Goal: Information Seeking & Learning: Learn about a topic

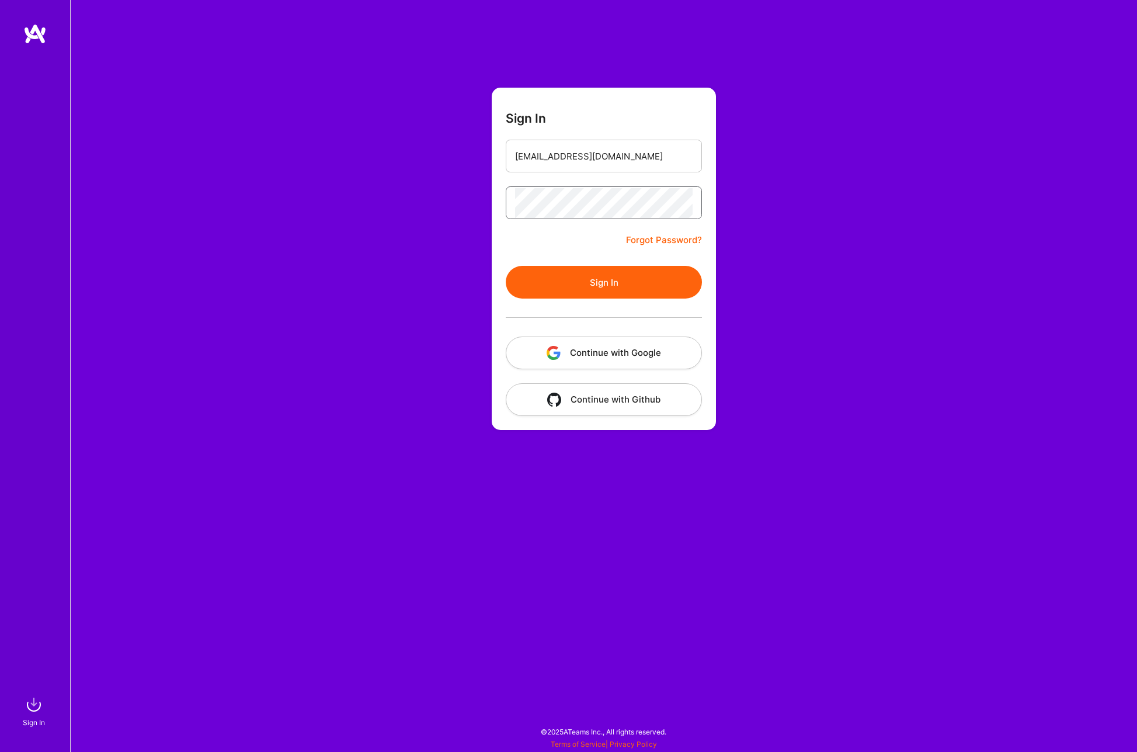
click at [506, 266] on button "Sign In" at bounding box center [604, 282] width 196 height 33
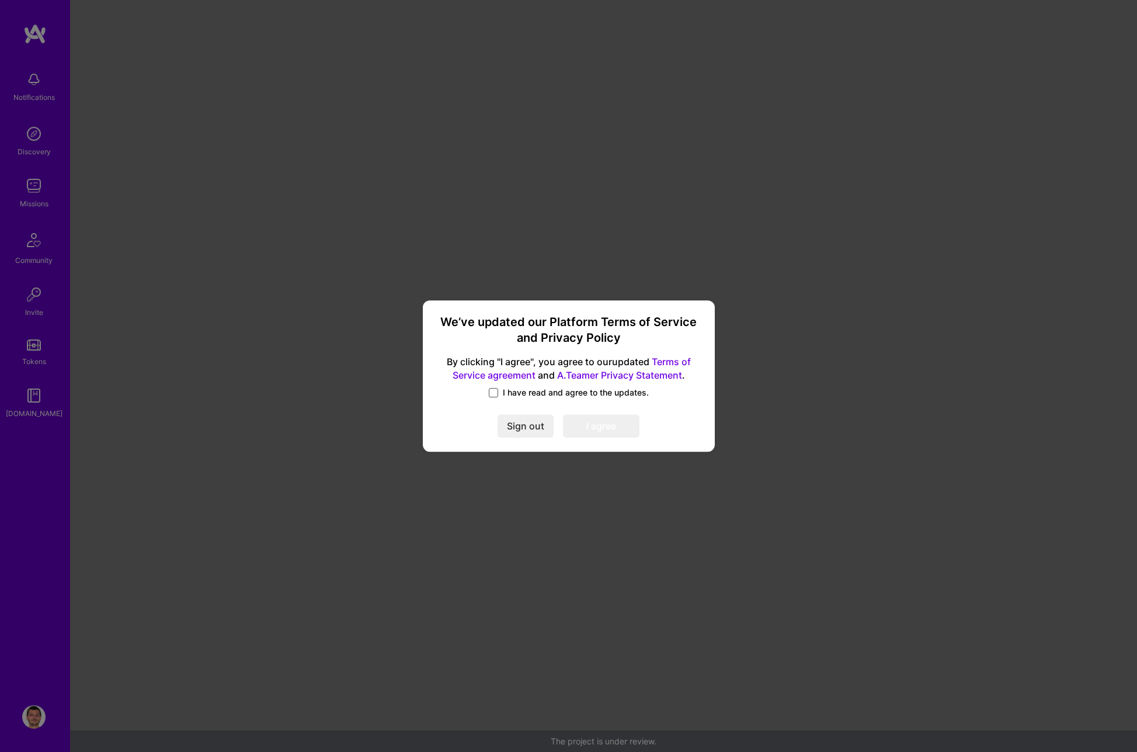
click at [492, 396] on span at bounding box center [493, 392] width 9 height 9
click at [0, 0] on input "I have read and agree to the updates." at bounding box center [0, 0] width 0 height 0
click at [614, 428] on button "I agree" at bounding box center [601, 426] width 76 height 23
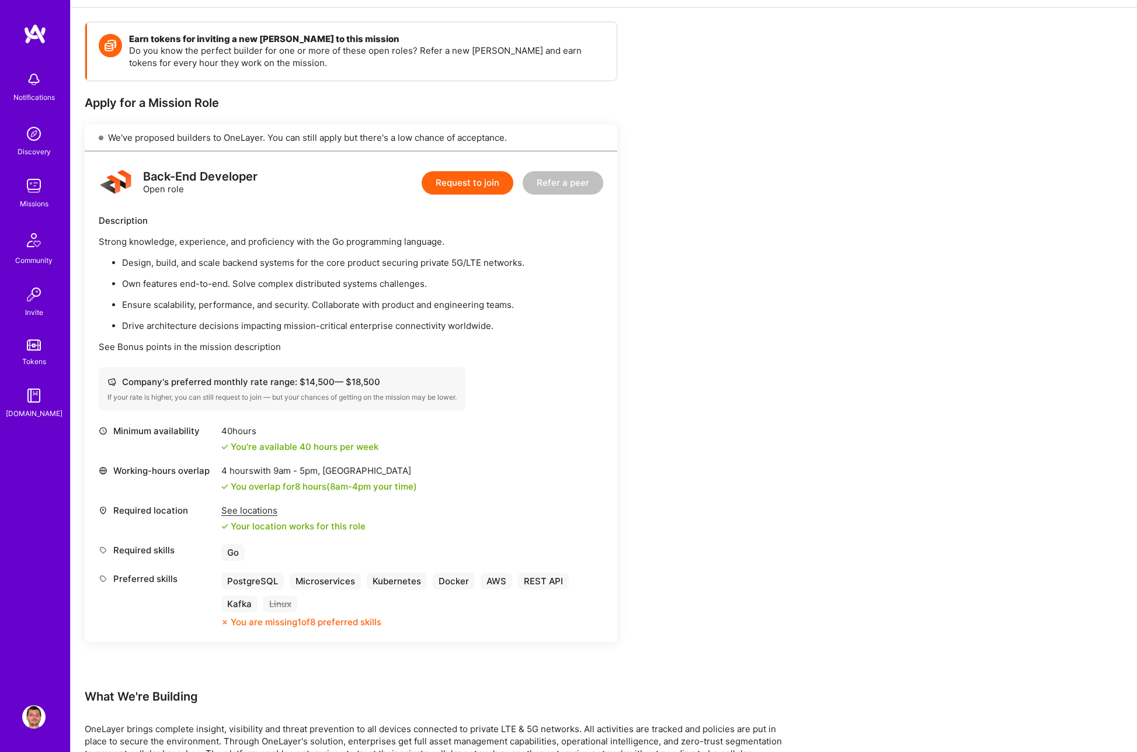
scroll to position [127, 0]
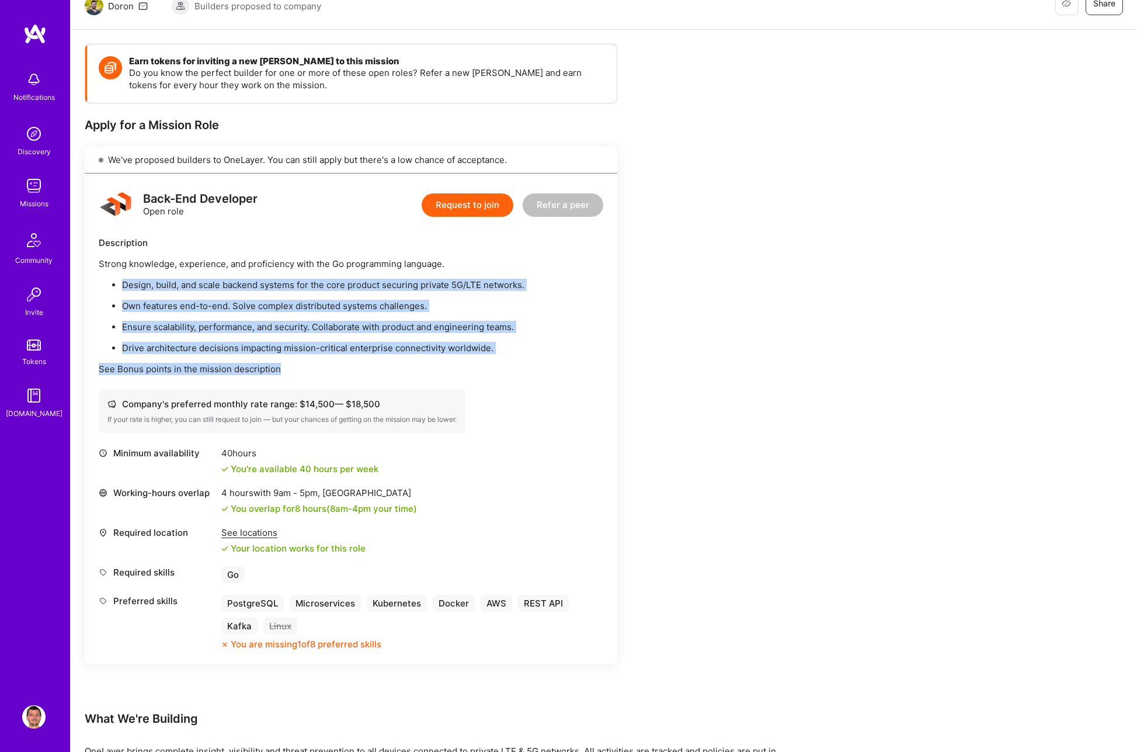
drag, startPoint x: 220, startPoint y: 276, endPoint x: 469, endPoint y: 370, distance: 265.9
click at [469, 370] on div "Strong knowledge, experience, and proficiency with the Go programming language.…" at bounding box center [351, 316] width 505 height 117
click at [488, 365] on p "See Bonus points in the mission description" at bounding box center [351, 369] width 505 height 12
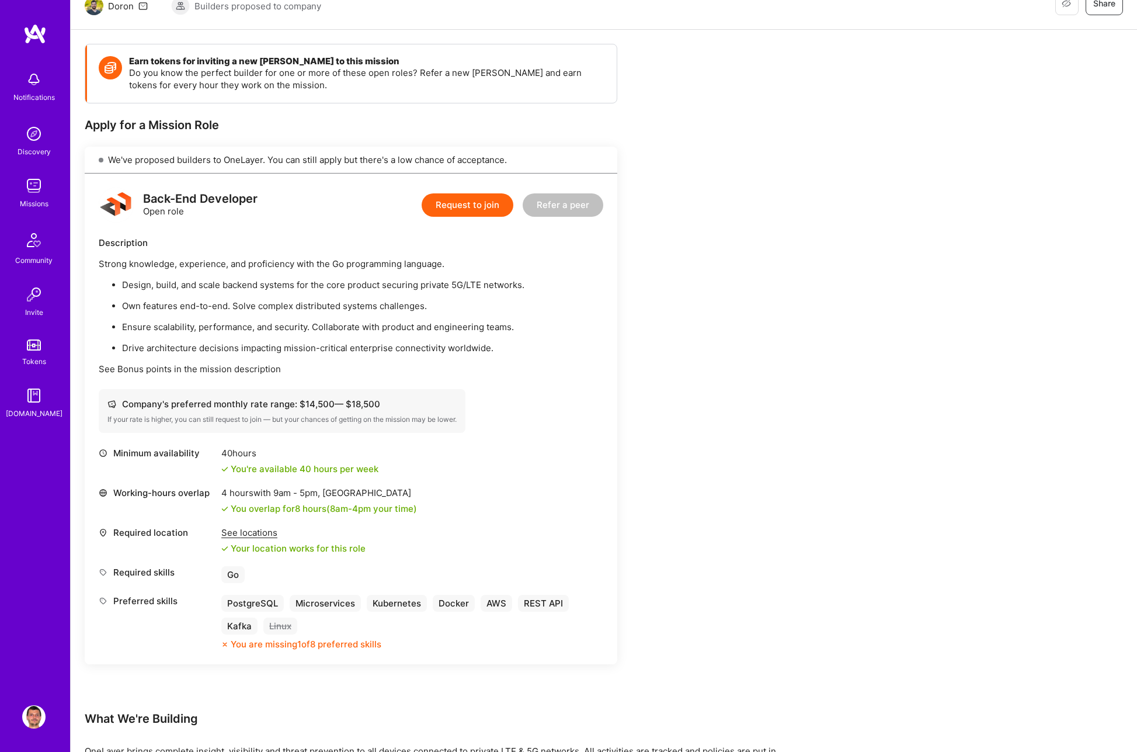
click at [479, 324] on p "Ensure scalability, performance, and security. Collaborate with product and eng…" at bounding box center [362, 327] width 481 height 12
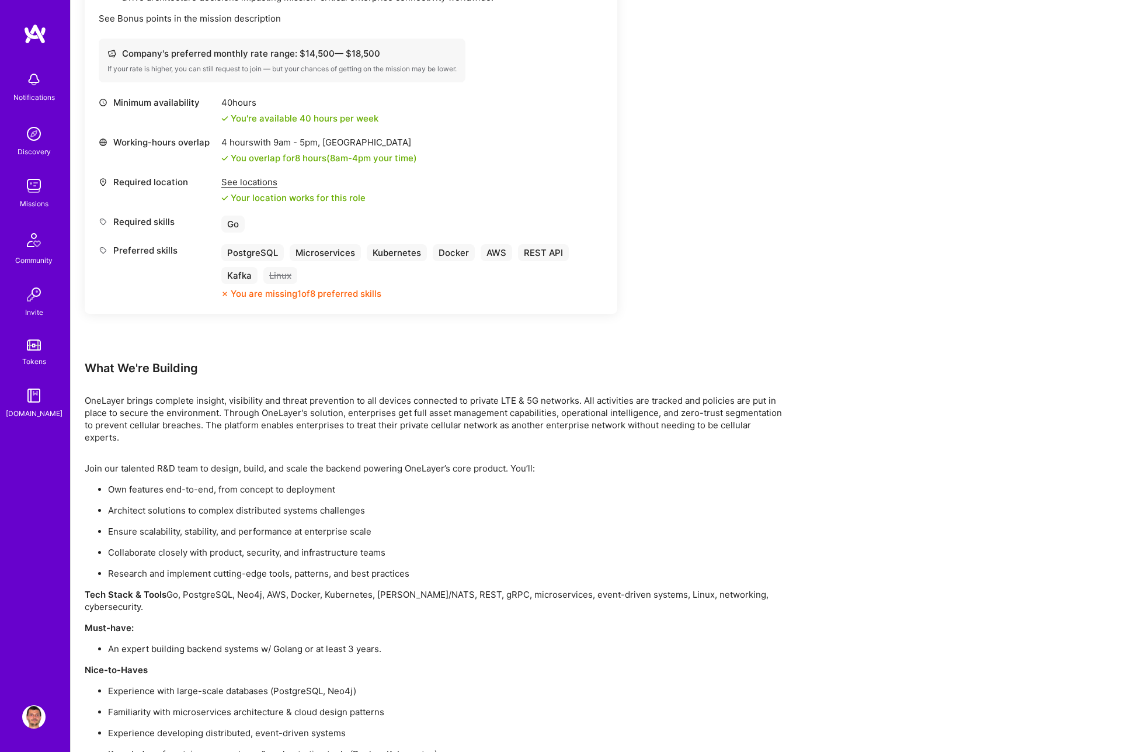
scroll to position [489, 0]
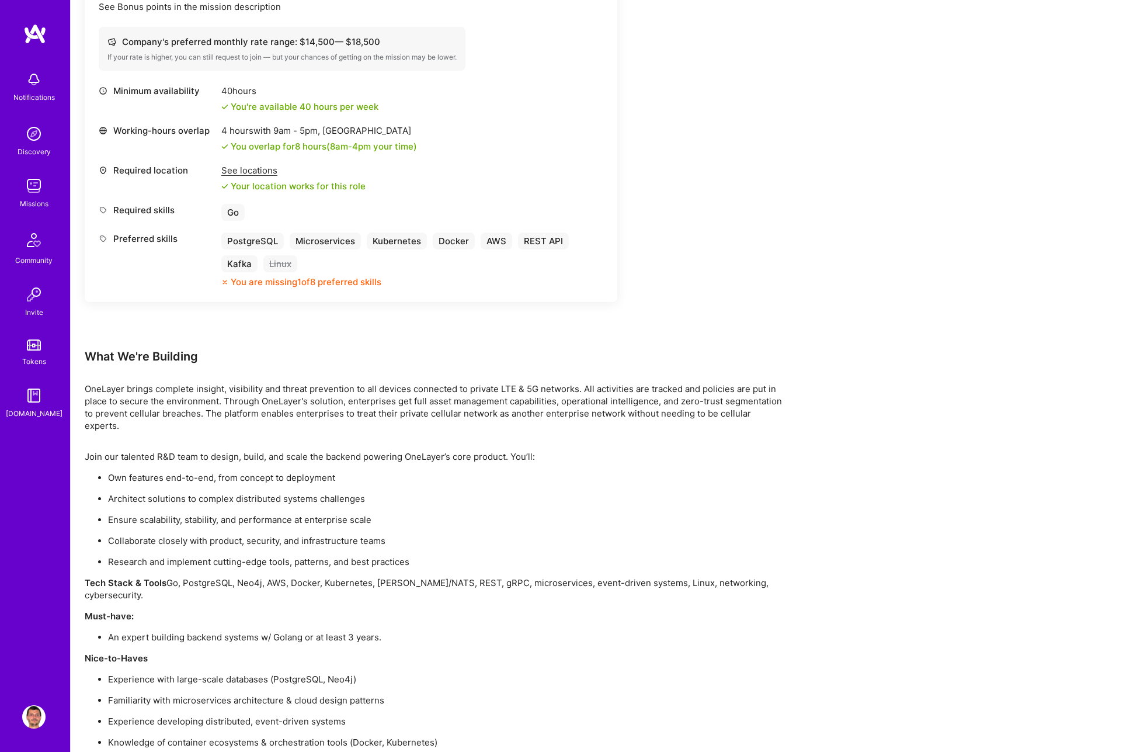
click at [392, 450] on p "Join our talented R&D team to design, build, and scale the backend powering One…" at bounding box center [435, 456] width 701 height 12
click at [413, 450] on p "Join our talented R&D team to design, build, and scale the backend powering One…" at bounding box center [435, 456] width 701 height 12
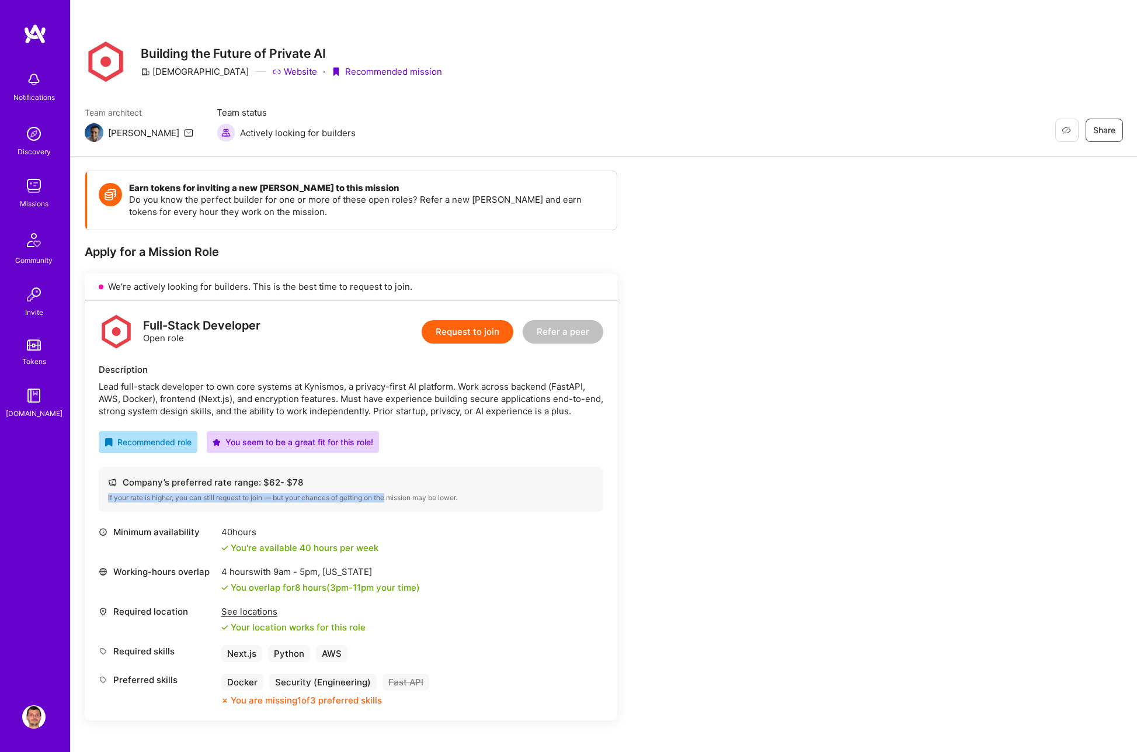
drag, startPoint x: 389, startPoint y: 492, endPoint x: 391, endPoint y: 499, distance: 7.9
click at [391, 499] on div "Company’s preferred rate range: $ 62 - $ 78 If your rate is higher, you can sti…" at bounding box center [351, 489] width 505 height 45
click at [496, 624] on div "Required location See locations Your location works for this role" at bounding box center [351, 619] width 505 height 28
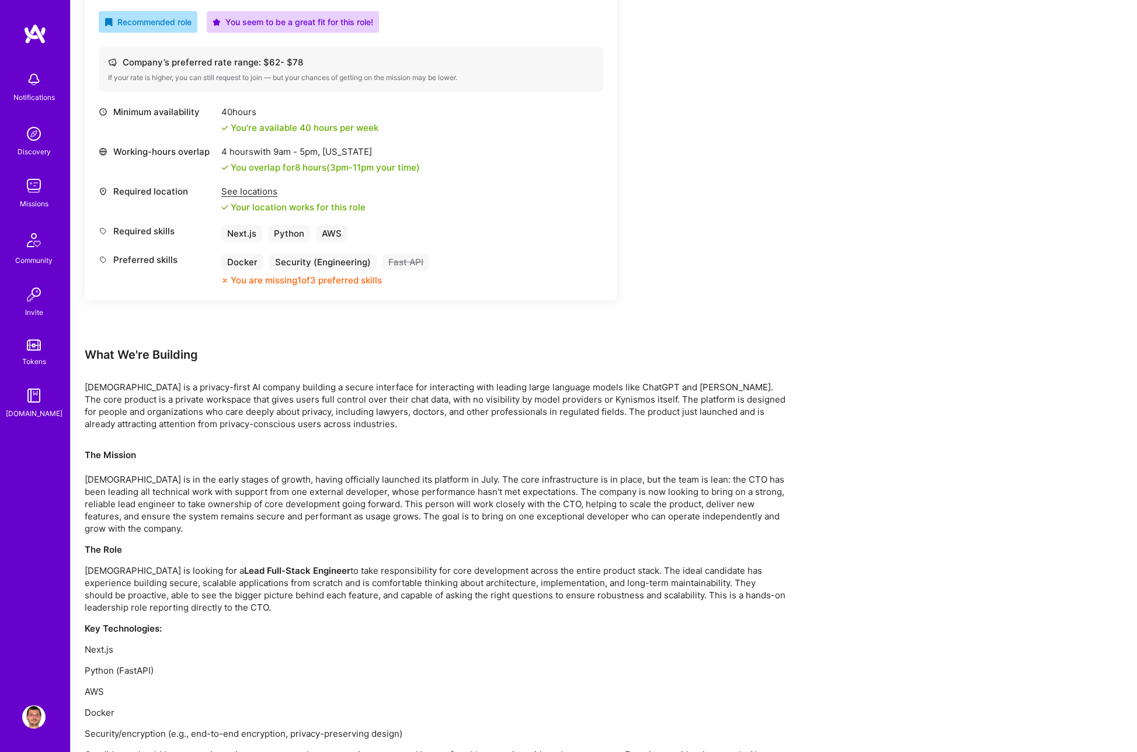
scroll to position [478, 0]
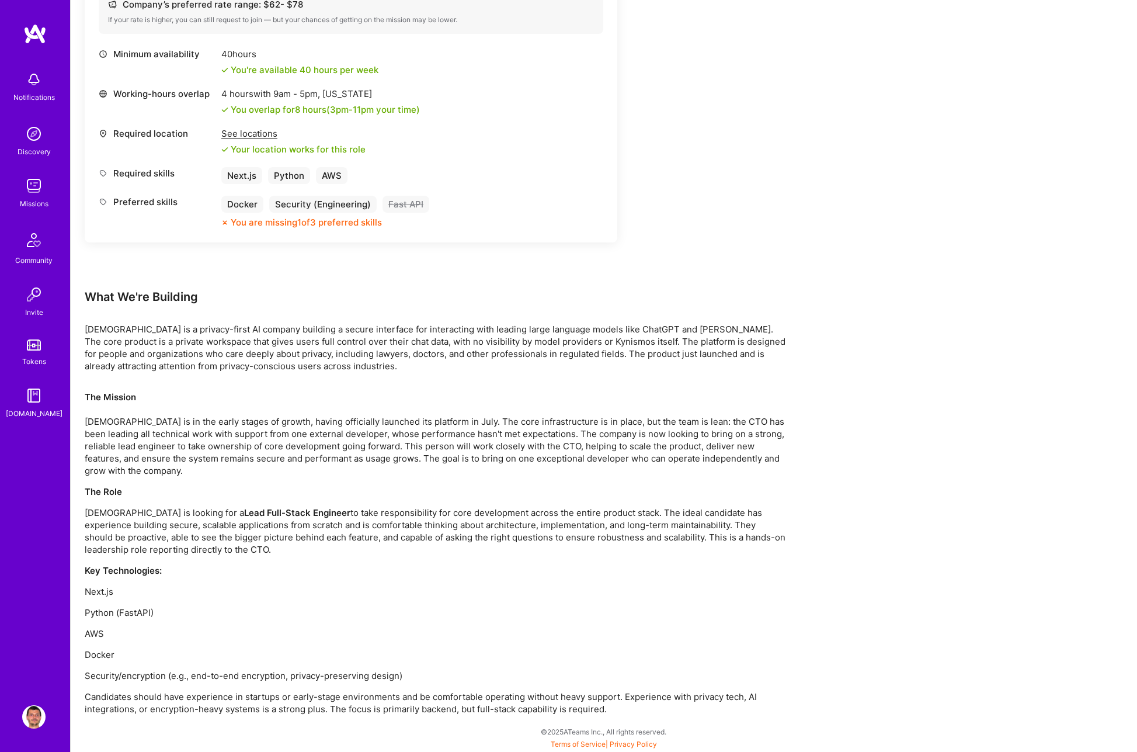
click at [324, 556] on div "The Mission [DEMOGRAPHIC_DATA] is in the early stages of growth, having officia…" at bounding box center [435, 553] width 701 height 324
click at [291, 548] on p "[DEMOGRAPHIC_DATA] is looking for a Lead Full-Stack Engineer to take responsibi…" at bounding box center [435, 530] width 701 height 49
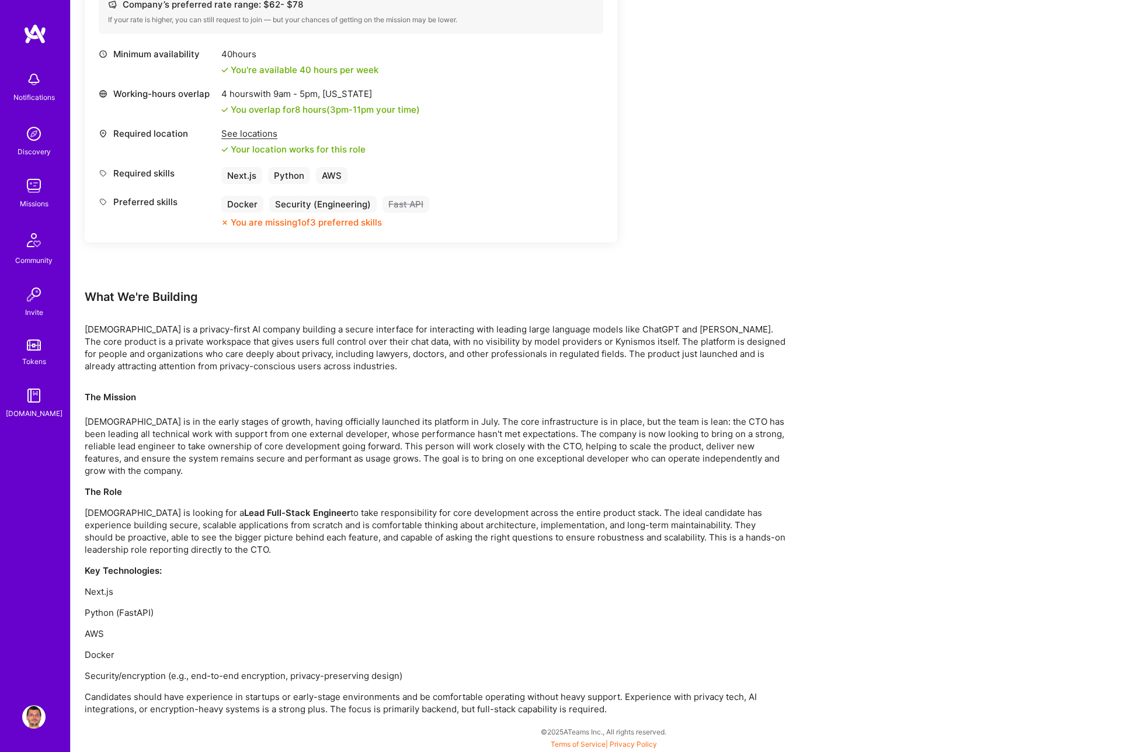
click at [291, 548] on p "[DEMOGRAPHIC_DATA] is looking for a Lead Full-Stack Engineer to take responsibi…" at bounding box center [435, 530] width 701 height 49
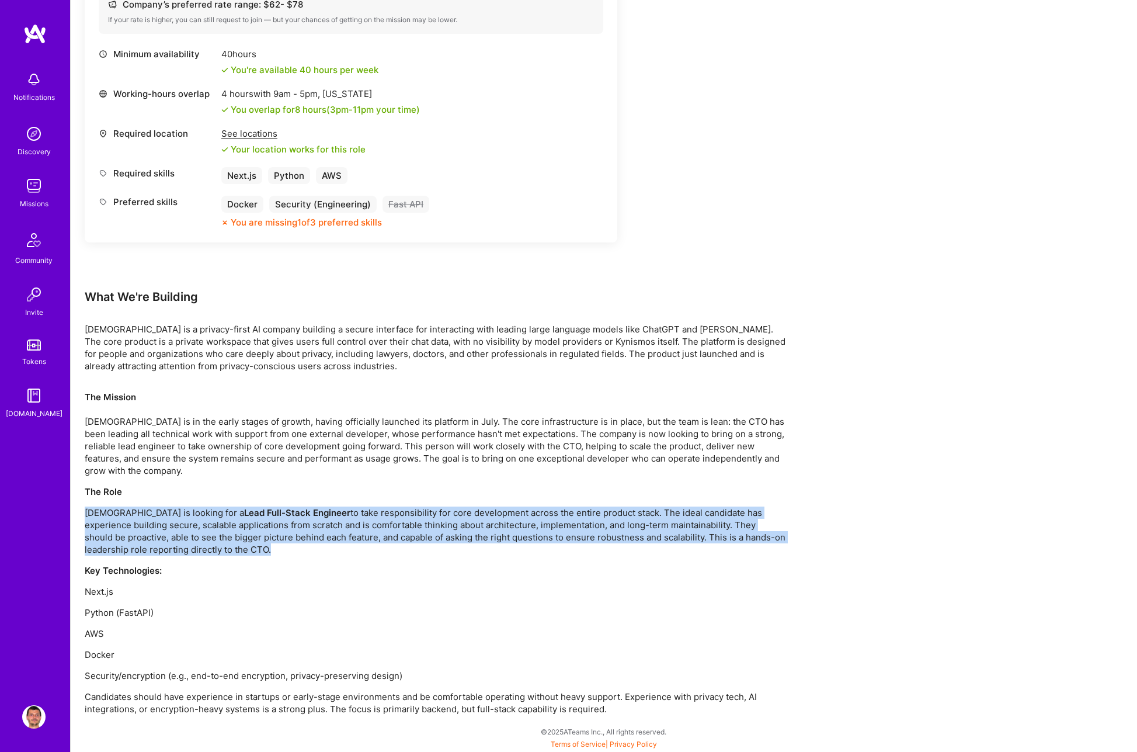
click at [291, 548] on p "[DEMOGRAPHIC_DATA] is looking for a Lead Full-Stack Engineer to take responsibi…" at bounding box center [435, 530] width 701 height 49
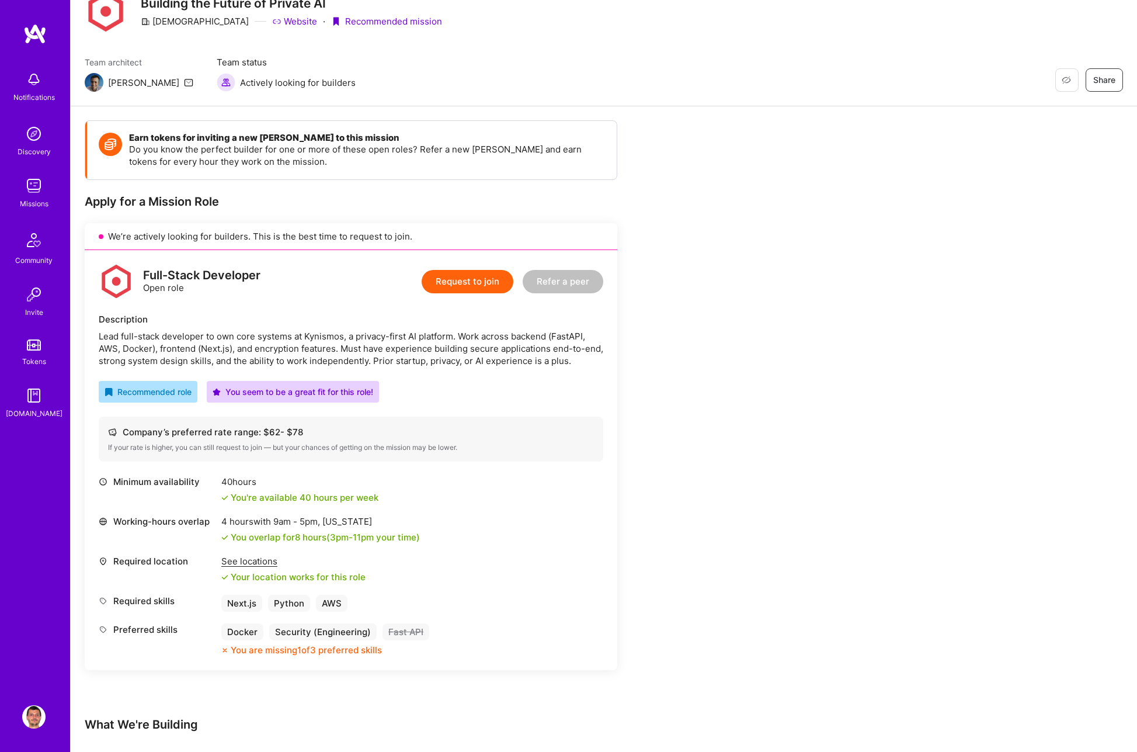
scroll to position [0, 0]
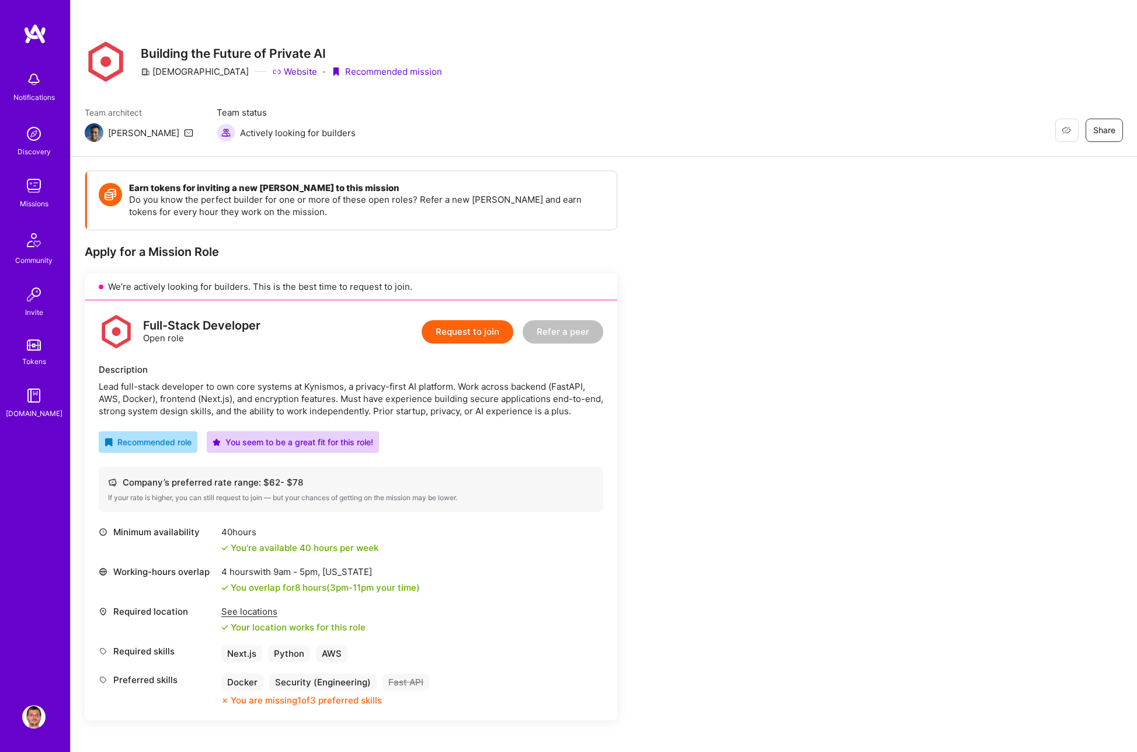
click at [392, 395] on div "Lead full-stack developer to own core systems at Kynismos, a privacy-first AI p…" at bounding box center [351, 398] width 505 height 37
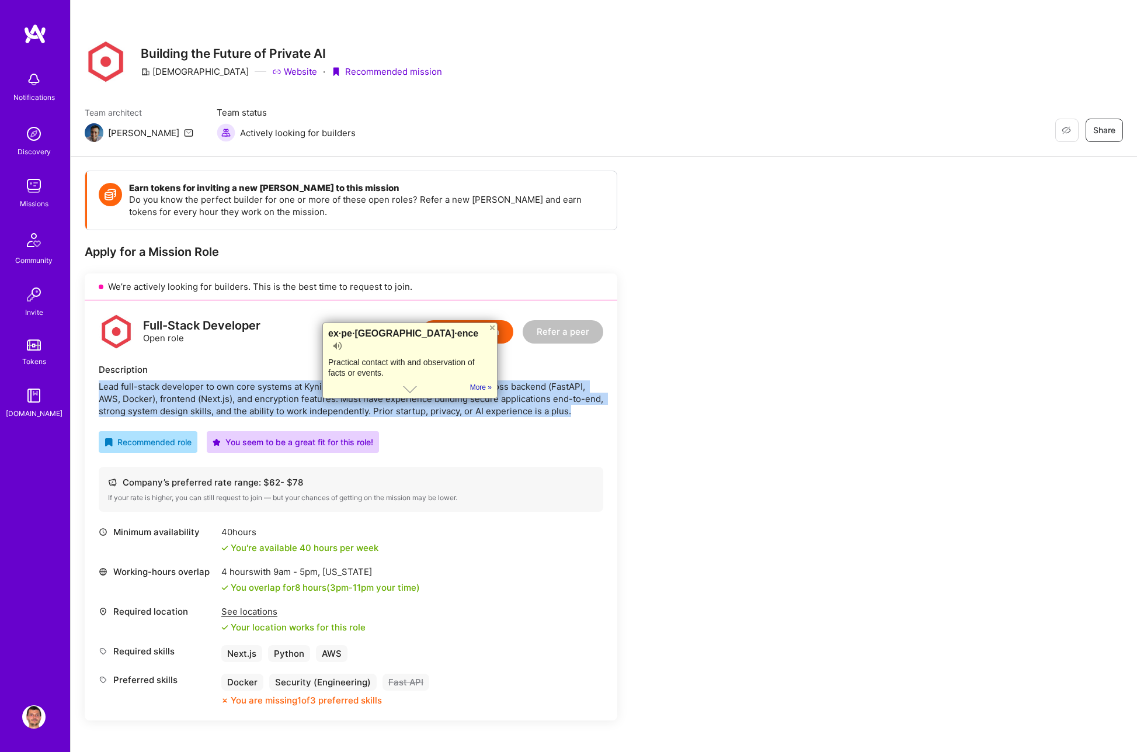
click at [392, 395] on div "Lead full-stack developer to own core systems at Kynismos, a privacy-first AI p…" at bounding box center [351, 398] width 505 height 37
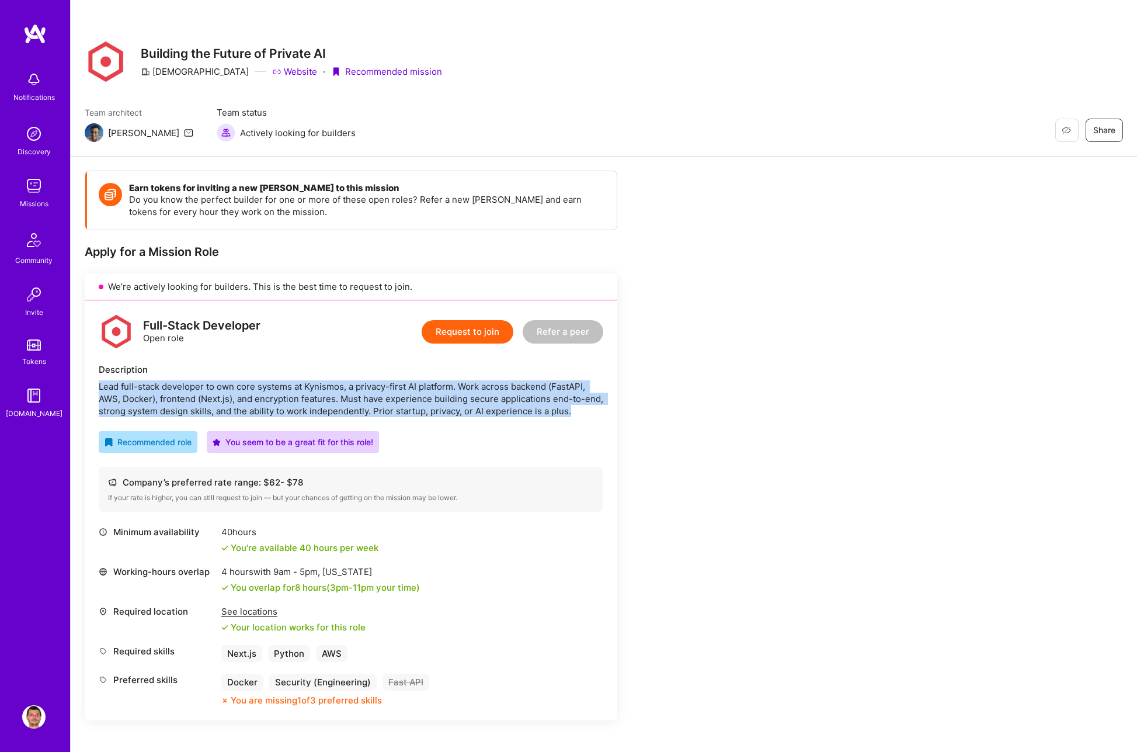
click at [533, 405] on div "Lead full-stack developer to own core systems at Kynismos, a privacy-first AI p…" at bounding box center [351, 398] width 505 height 37
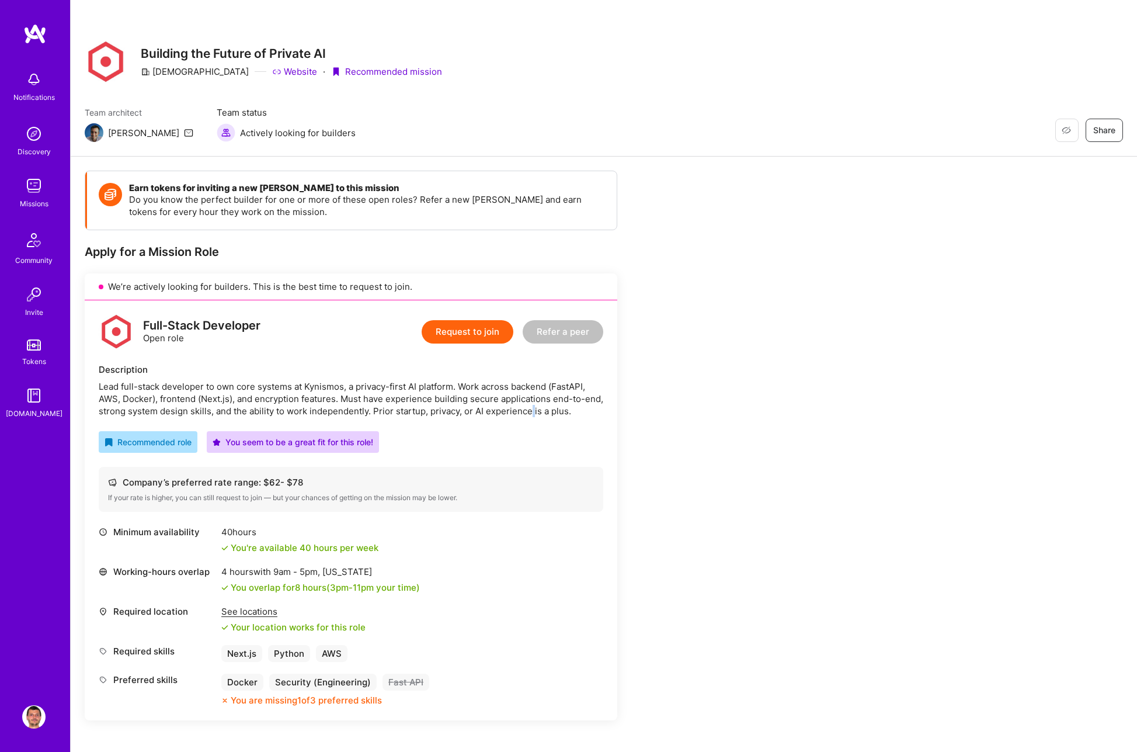
click at [533, 405] on div "Lead full-stack developer to own core systems at Kynismos, a privacy-first AI p…" at bounding box center [351, 398] width 505 height 37
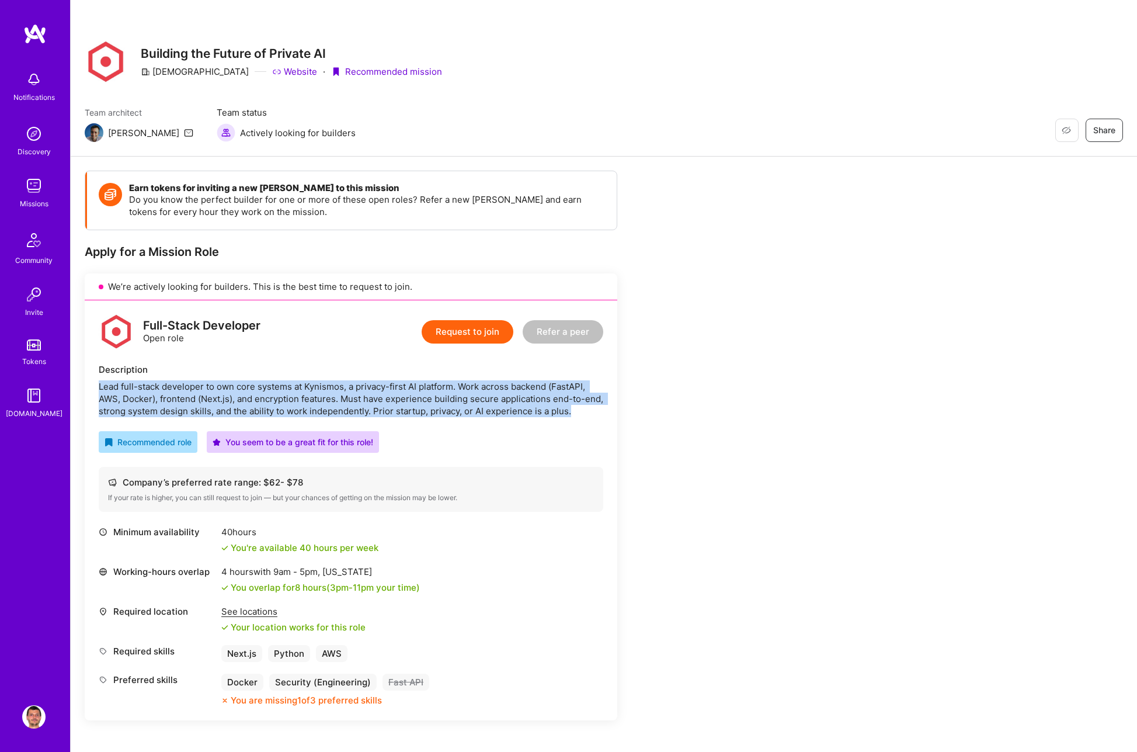
click at [533, 405] on div "Lead full-stack developer to own core systems at Kynismos, a privacy-first AI p…" at bounding box center [351, 398] width 505 height 37
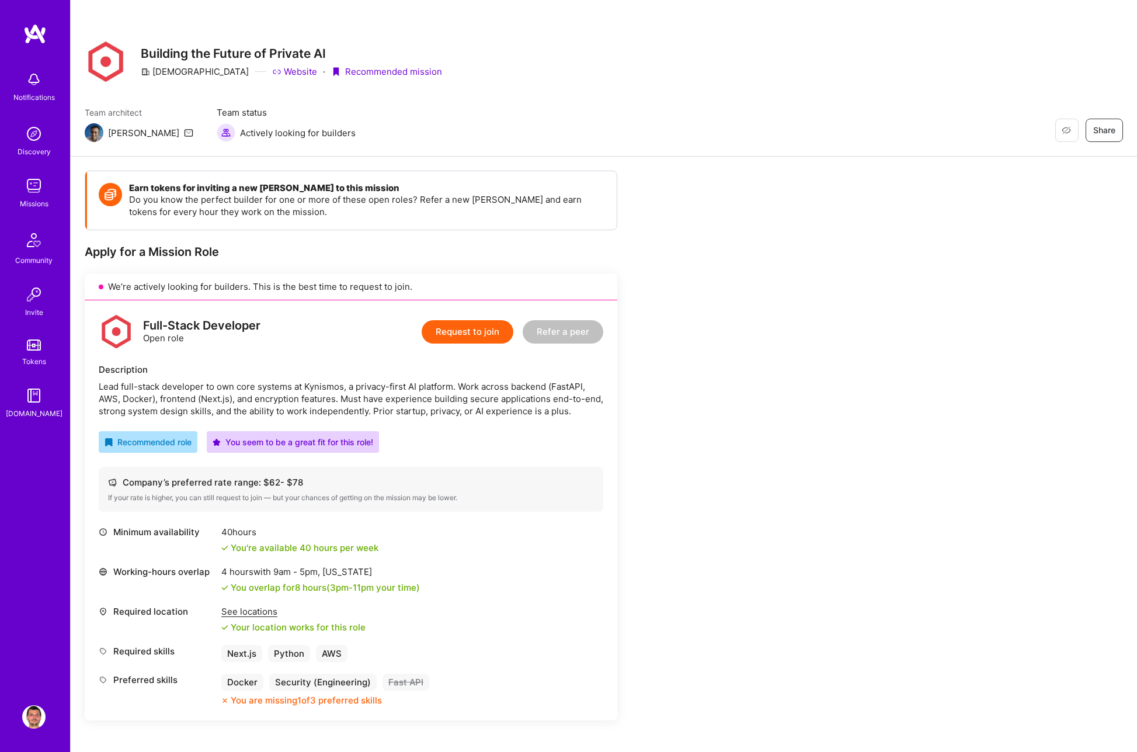
click at [572, 418] on div "Full-Stack Developer Open role Request to join Refer a peer Description Lead fu…" at bounding box center [351, 510] width 533 height 420
click at [162, 396] on div "Lead full-stack developer to own core systems at Kynismos, a privacy-first AI p…" at bounding box center [351, 398] width 505 height 37
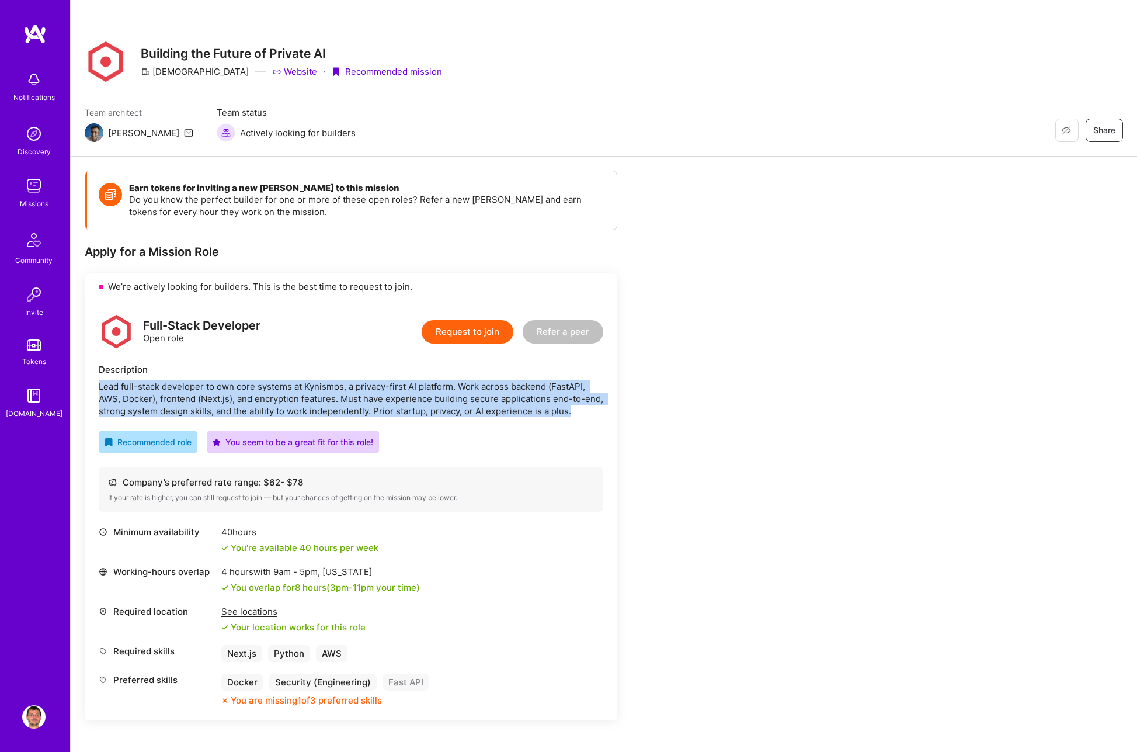
click at [162, 396] on div "Lead full-stack developer to own core systems at Kynismos, a privacy-first AI p…" at bounding box center [351, 398] width 505 height 37
click at [291, 396] on div "Lead full-stack developer to own core systems at Kynismos, a privacy-first AI p…" at bounding box center [351, 398] width 505 height 37
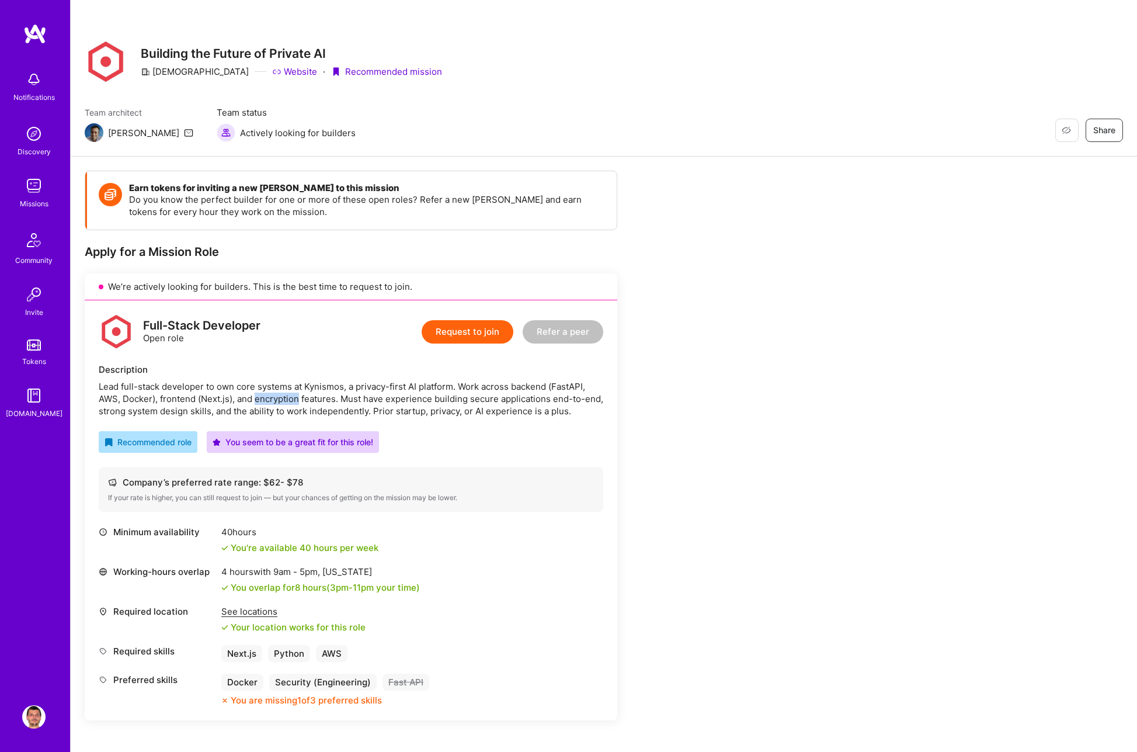
click at [291, 396] on div "Lead full-stack developer to own core systems at Kynismos, a privacy-first AI p…" at bounding box center [351, 398] width 505 height 37
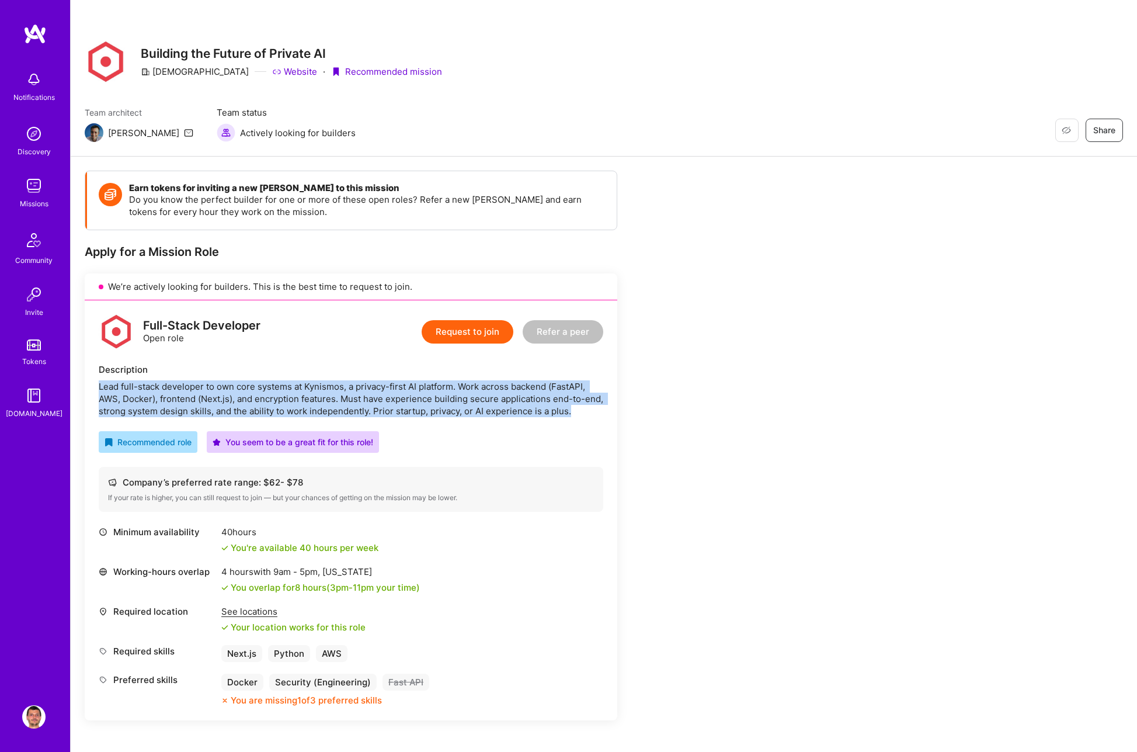
click at [291, 396] on div "Lead full-stack developer to own core systems at Kynismos, a privacy-first AI p…" at bounding box center [351, 398] width 505 height 37
click at [483, 415] on div "Lead full-stack developer to own core systems at Kynismos, a privacy-first AI p…" at bounding box center [351, 398] width 505 height 37
